Goal: Check status: Check status

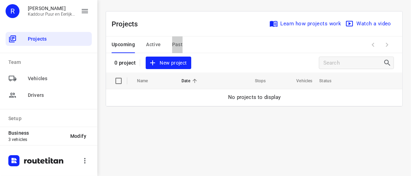
click at [178, 46] on span "Past" at bounding box center [177, 44] width 11 height 9
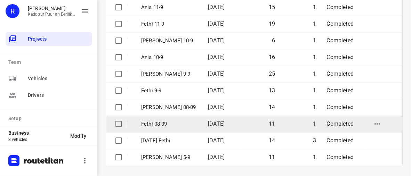
scroll to position [175, 0]
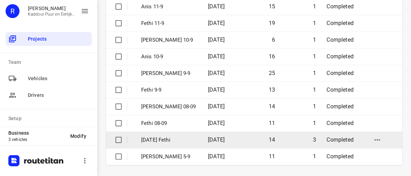
click at [172, 137] on p "[DATE] Fethi" at bounding box center [169, 140] width 56 height 8
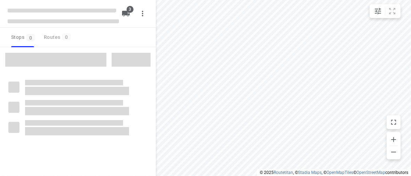
type input "distance"
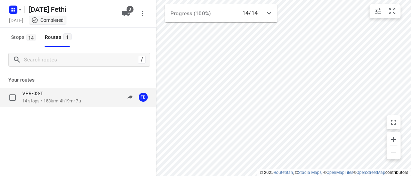
click at [68, 95] on div "VPR-03-T" at bounding box center [51, 94] width 59 height 8
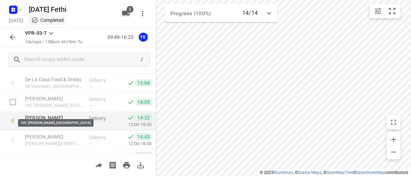
scroll to position [139, 0]
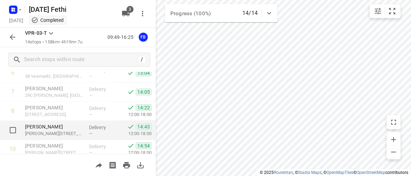
click at [59, 127] on p "[PERSON_NAME]" at bounding box center [54, 126] width 58 height 7
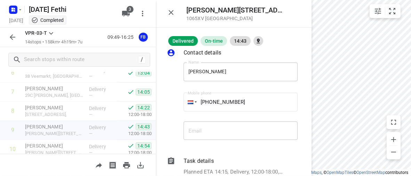
scroll to position [0, 0]
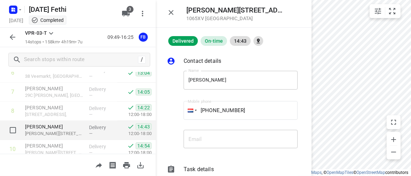
click at [68, 129] on p "[PERSON_NAME]" at bounding box center [54, 126] width 58 height 7
click at [62, 129] on p "[PERSON_NAME]" at bounding box center [54, 126] width 58 height 7
